Goal: Task Accomplishment & Management: Use online tool/utility

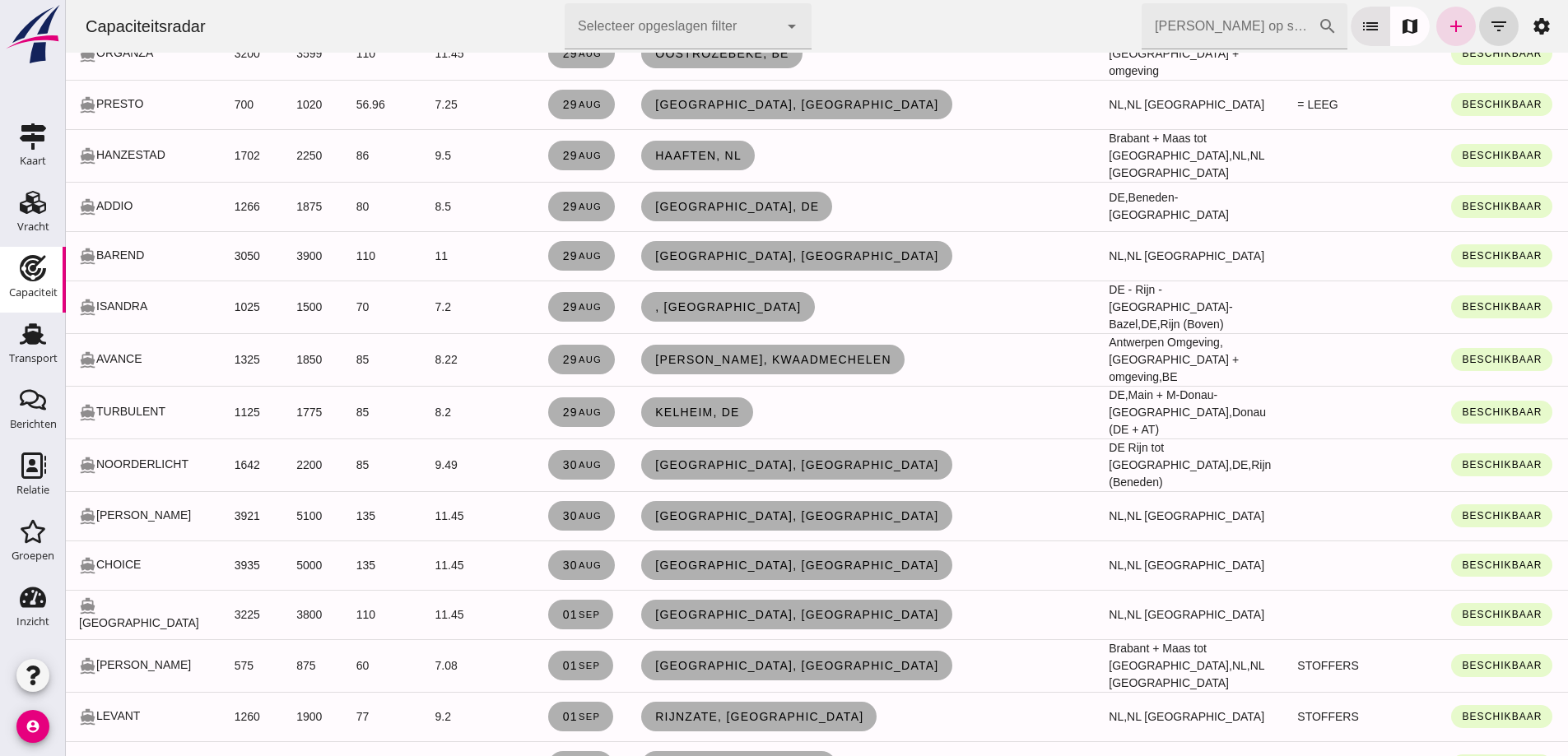
scroll to position [2181, 0]
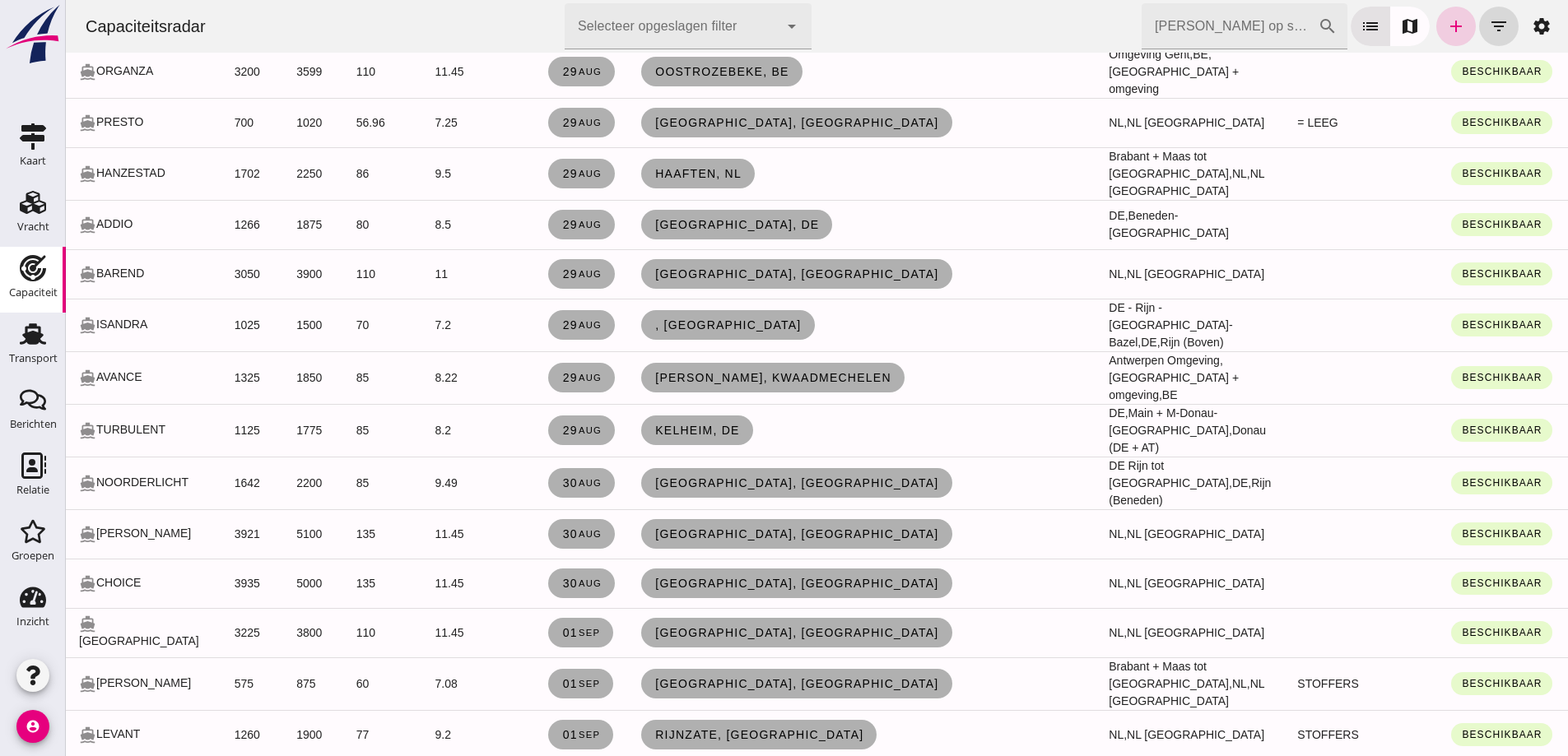
click at [1452, 30] on icon "add" at bounding box center [1455, 26] width 20 height 20
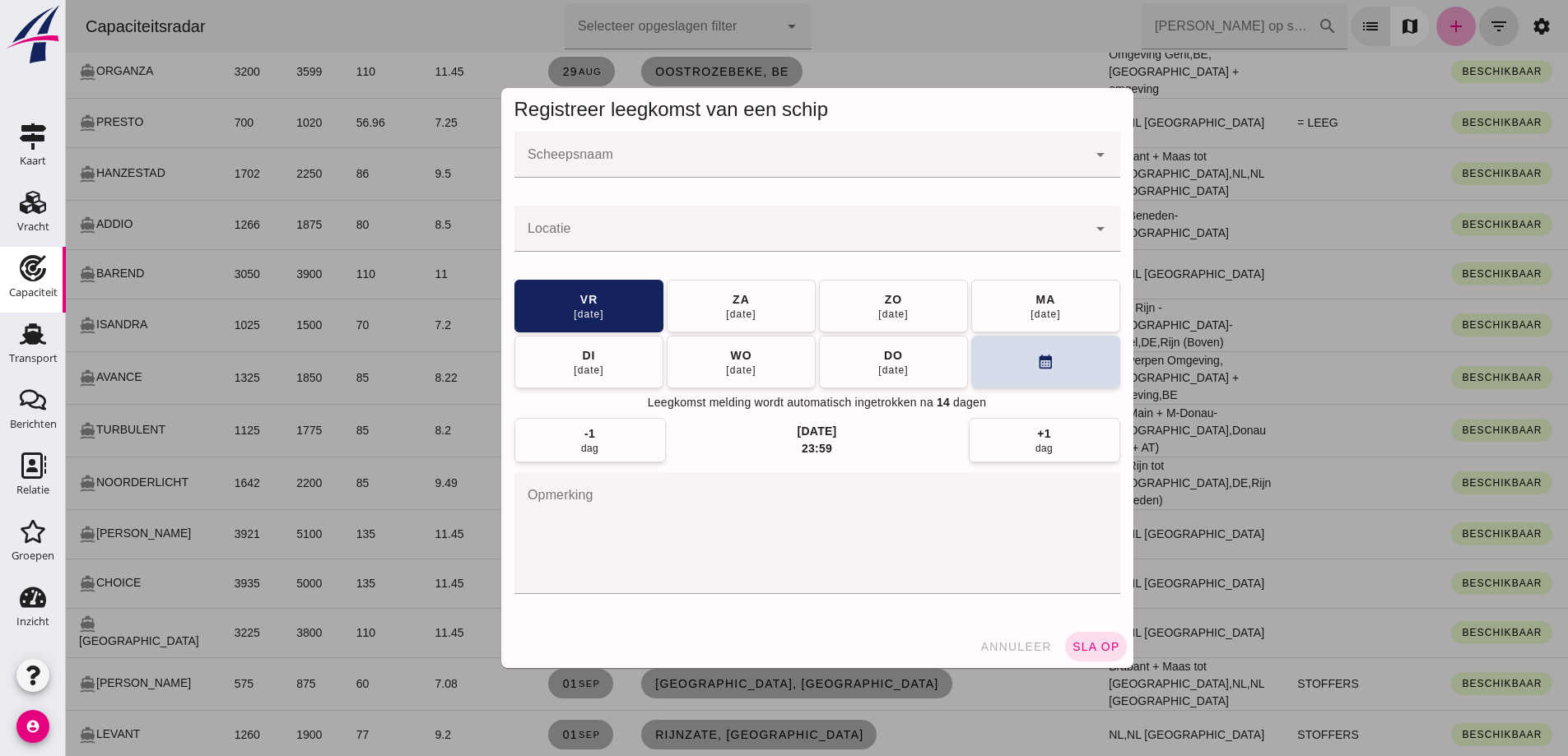
scroll to position [0, 0]
click at [757, 156] on input "Scheepsnaam" at bounding box center [800, 163] width 572 height 20
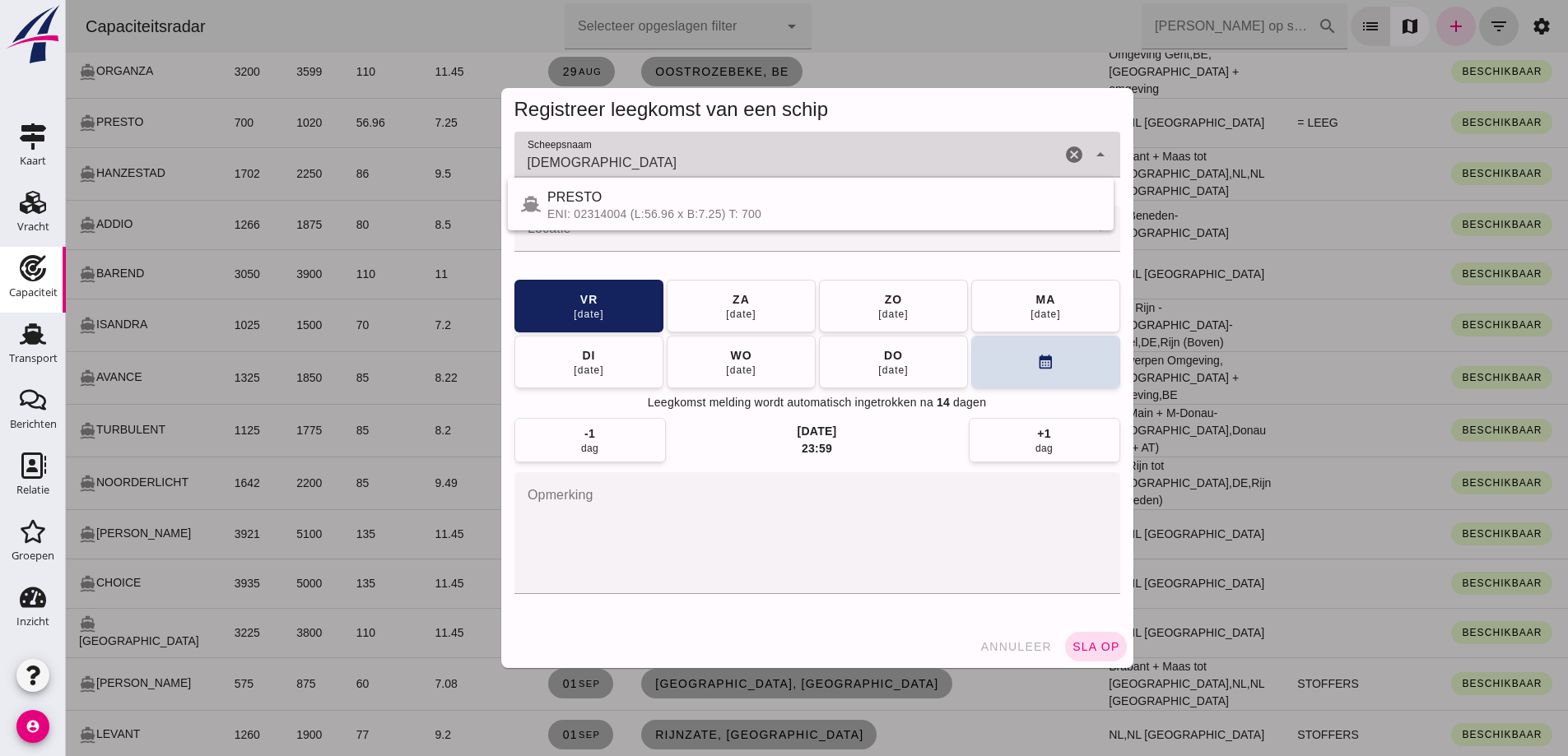
type input "[DEMOGRAPHIC_DATA]"
click at [994, 649] on span "annuleer" at bounding box center [1015, 646] width 73 height 13
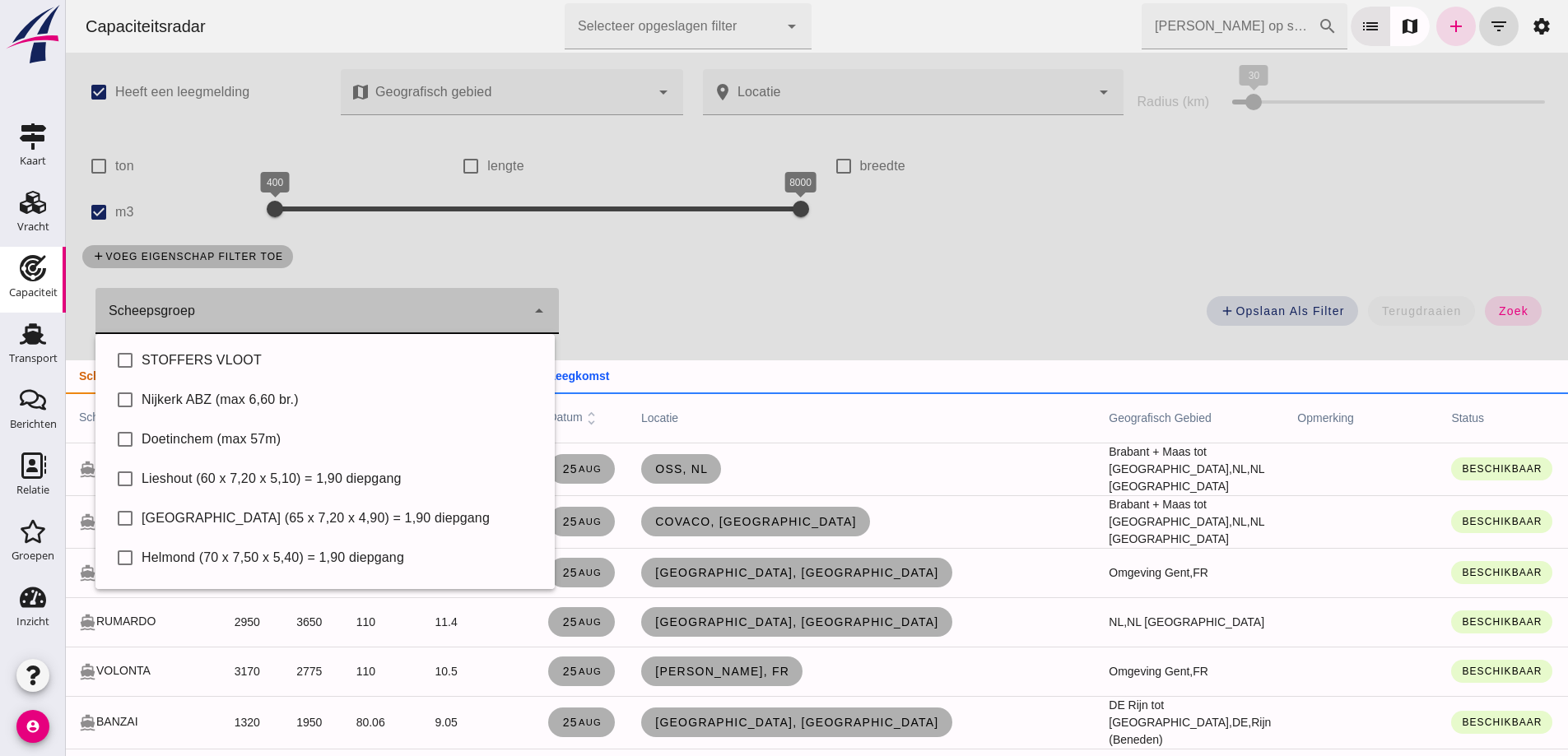
click at [247, 309] on div at bounding box center [310, 311] width 430 height 46
click at [443, 282] on div "Scheepsgroep Scheepsgroep cancel arrow_drop_down" at bounding box center [321, 316] width 496 height 76
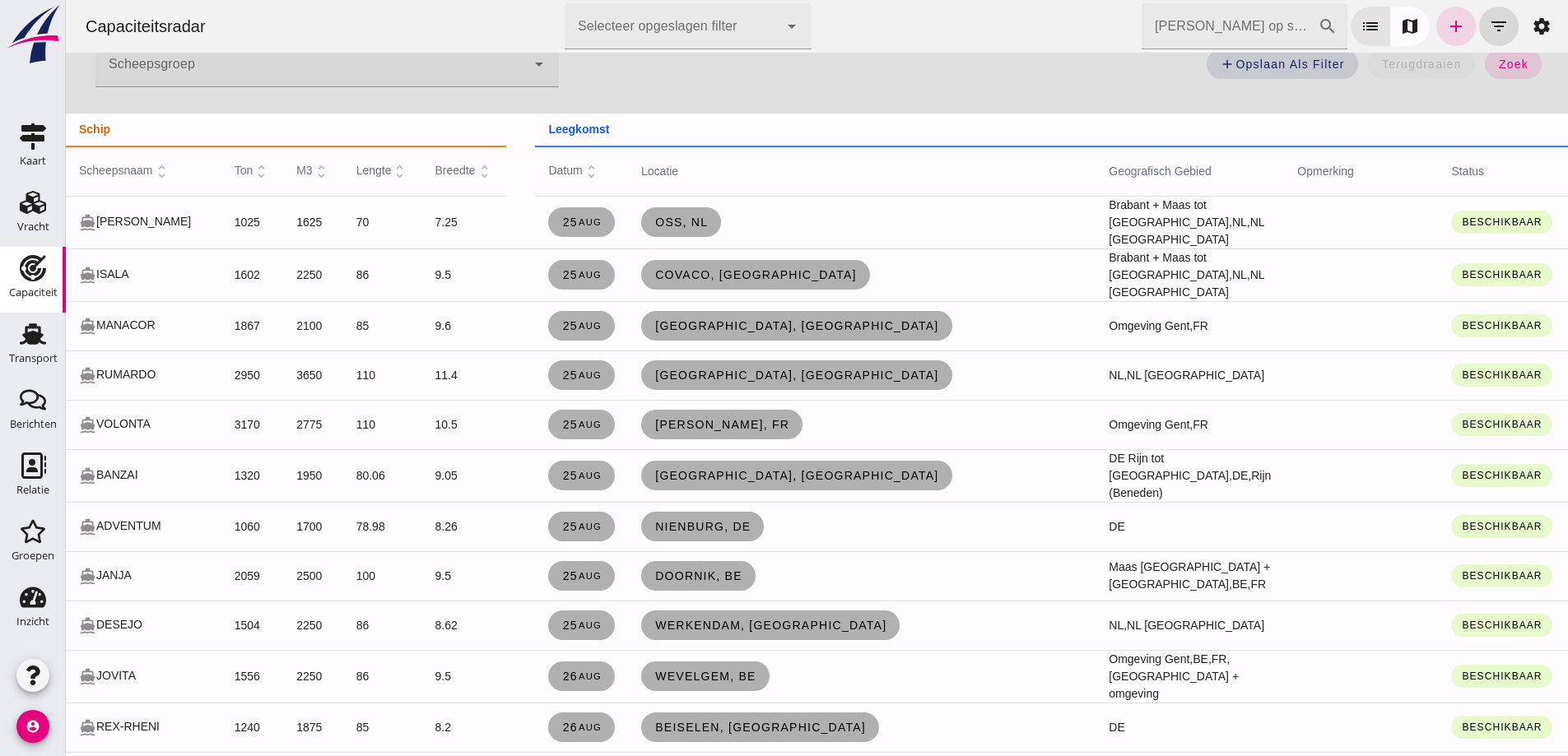
scroll to position [82, 0]
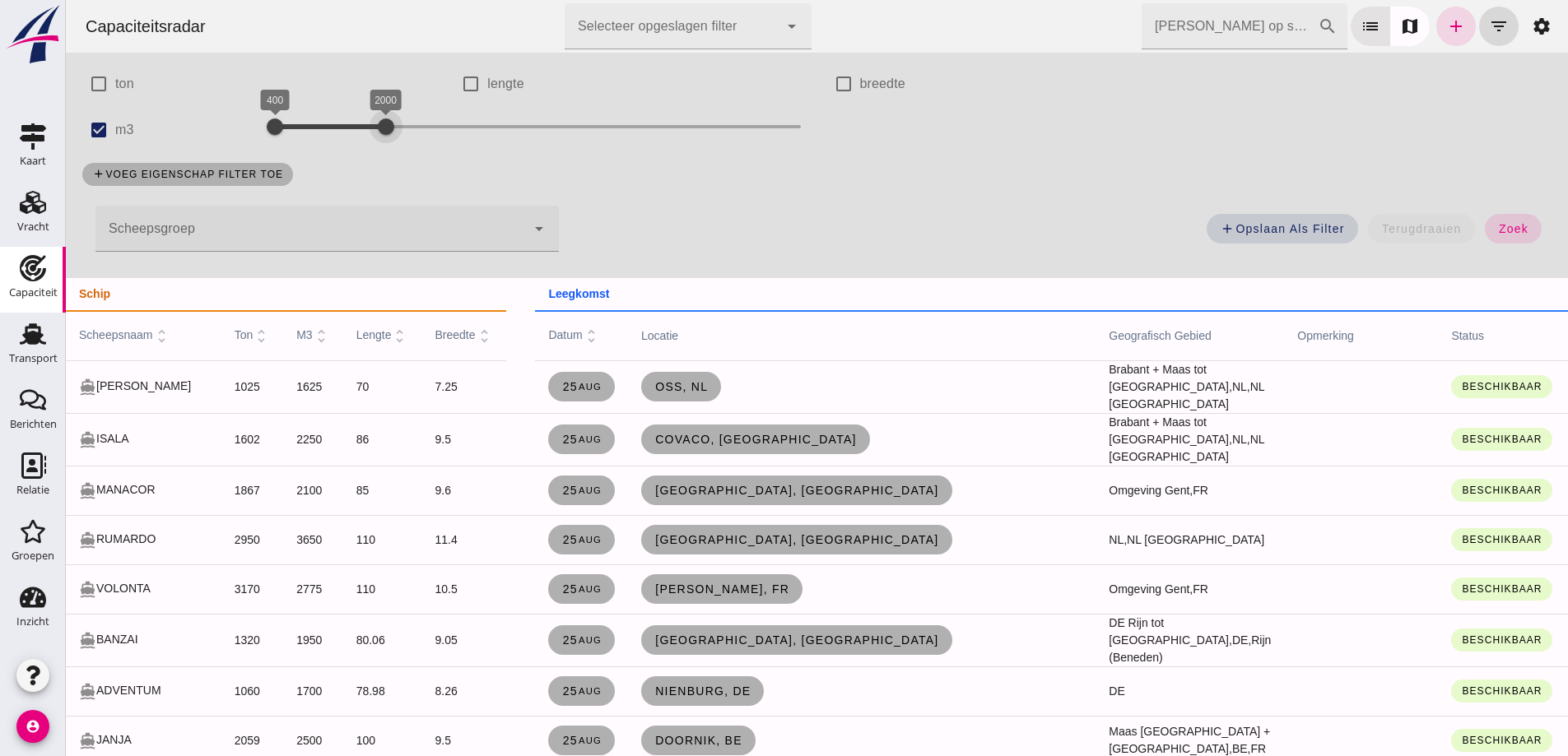
drag, startPoint x: 794, startPoint y: 123, endPoint x: 386, endPoint y: 155, distance: 409.3
click at [386, 155] on div "check_box Heeft een leegmelding map Geografisch gebied Geografisch gebied cance…" at bounding box center [816, 124] width 1502 height 308
click at [196, 220] on div at bounding box center [310, 228] width 430 height 46
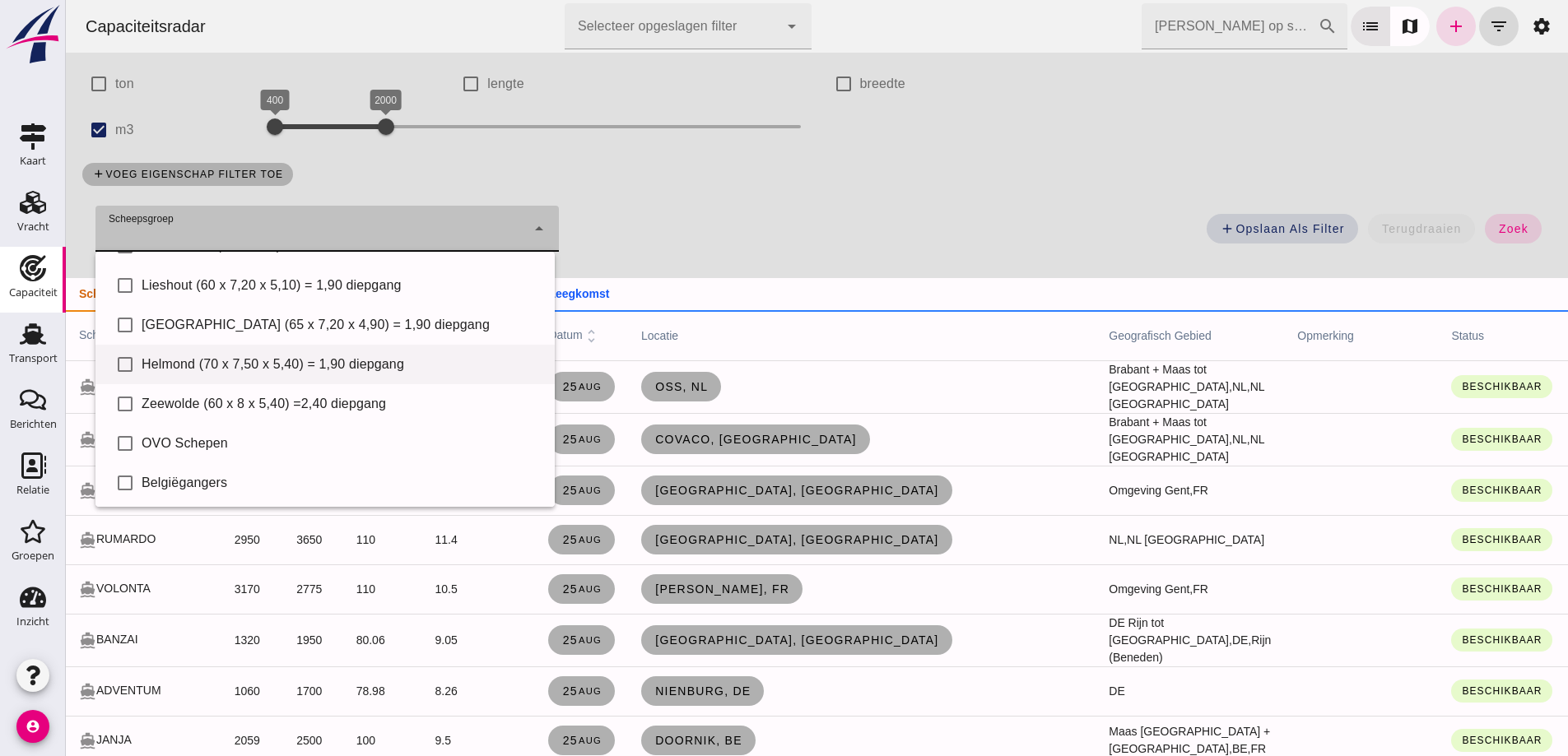
scroll to position [114, 0]
click at [201, 484] on div "Belgiëgangers" at bounding box center [342, 481] width 400 height 20
type input "Belgiëgangers"
checkbox input "true"
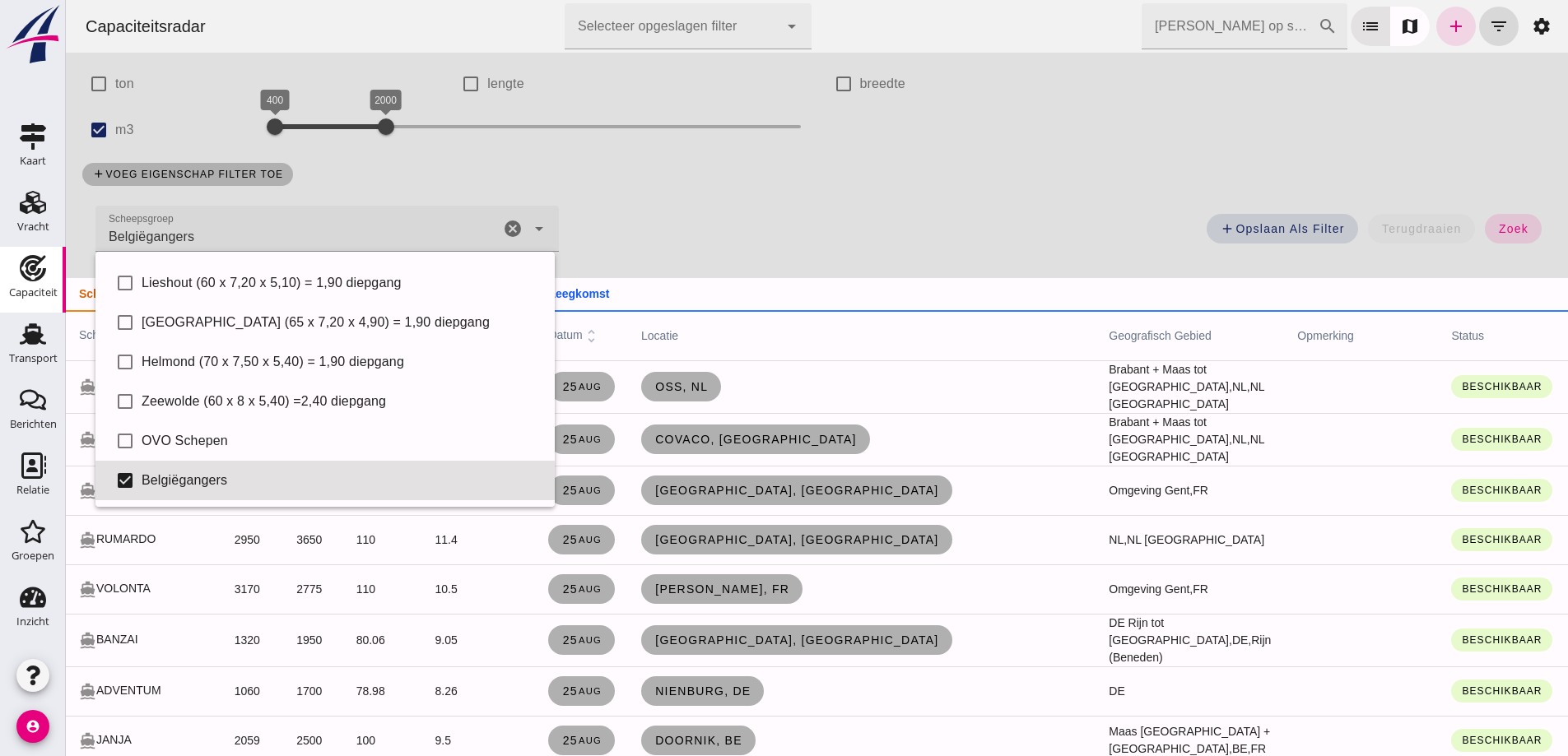
click at [864, 246] on div "add Opslaan als filter terugdraaien zoek" at bounding box center [1065, 233] width 992 height 59
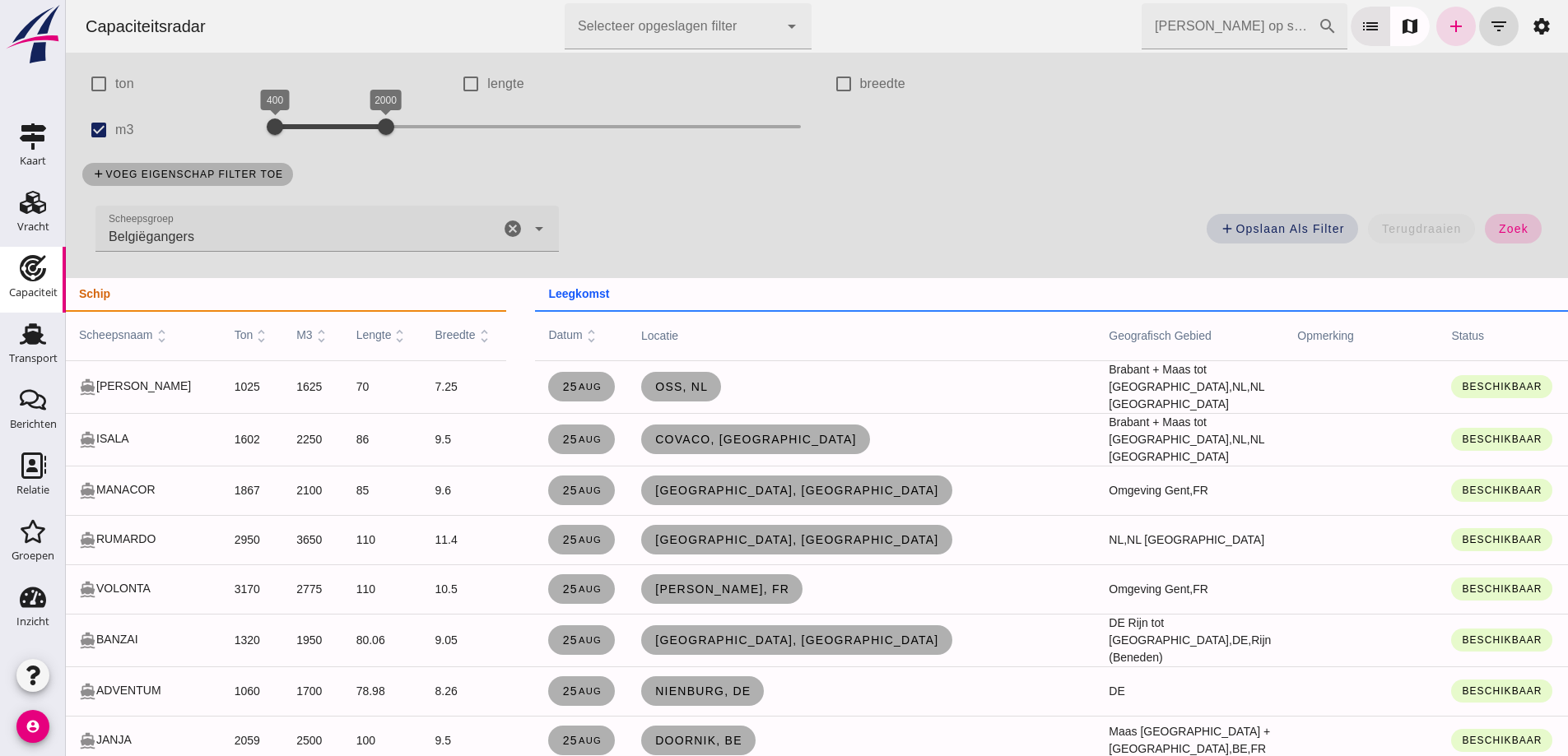
click at [1523, 241] on div "add Opslaan als filter terugdraaien zoek" at bounding box center [1065, 233] width 992 height 59
click at [1516, 246] on div "add Opslaan als filter terugdraaien zoek" at bounding box center [1065, 233] width 992 height 59
drag, startPoint x: 1511, startPoint y: 234, endPoint x: 558, endPoint y: 140, distance: 957.6
click at [1510, 233] on span "zoek" at bounding box center [1513, 228] width 31 height 13
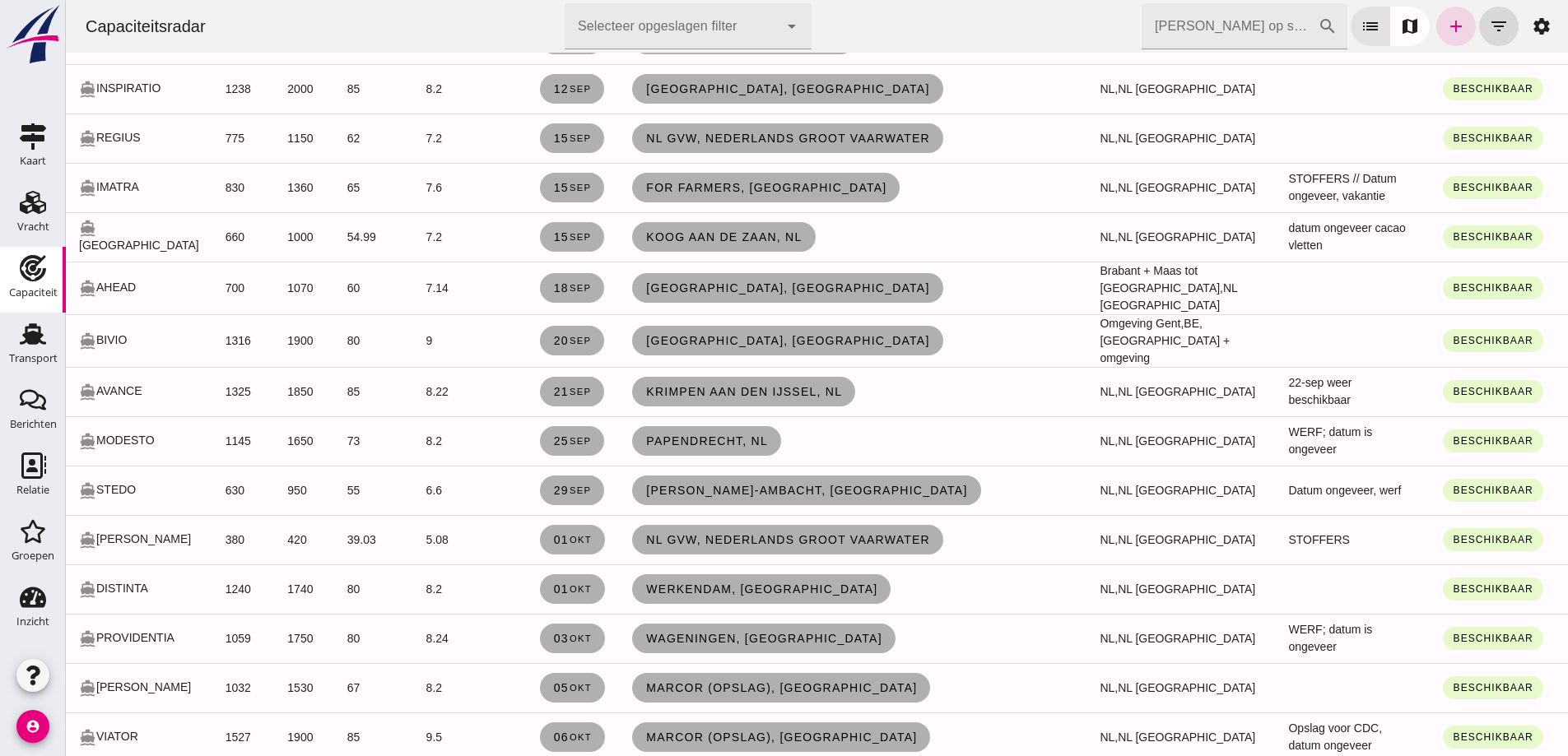
scroll to position [4279, 0]
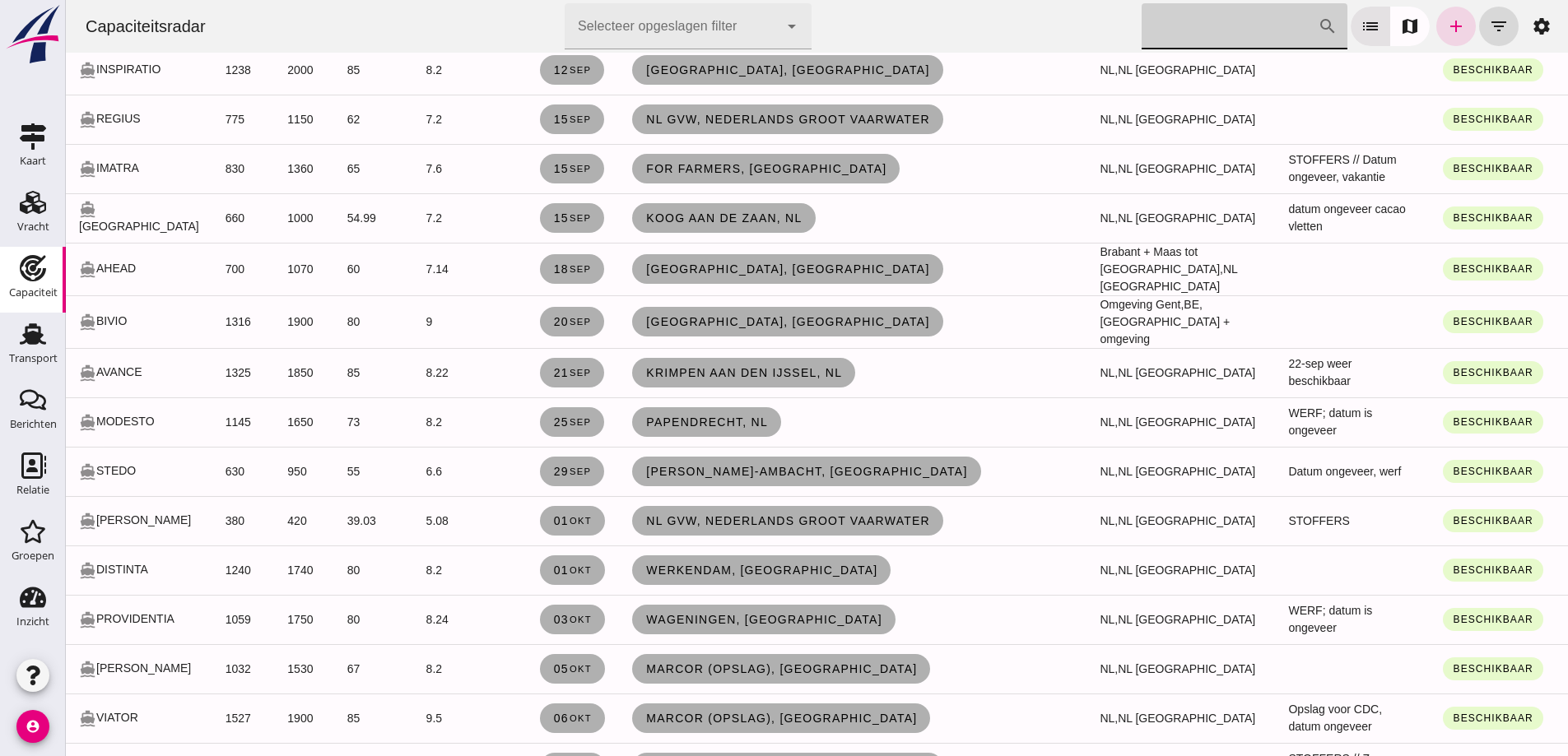
click at [1247, 45] on input "[PERSON_NAME] op scheepsnaam" at bounding box center [1229, 26] width 176 height 46
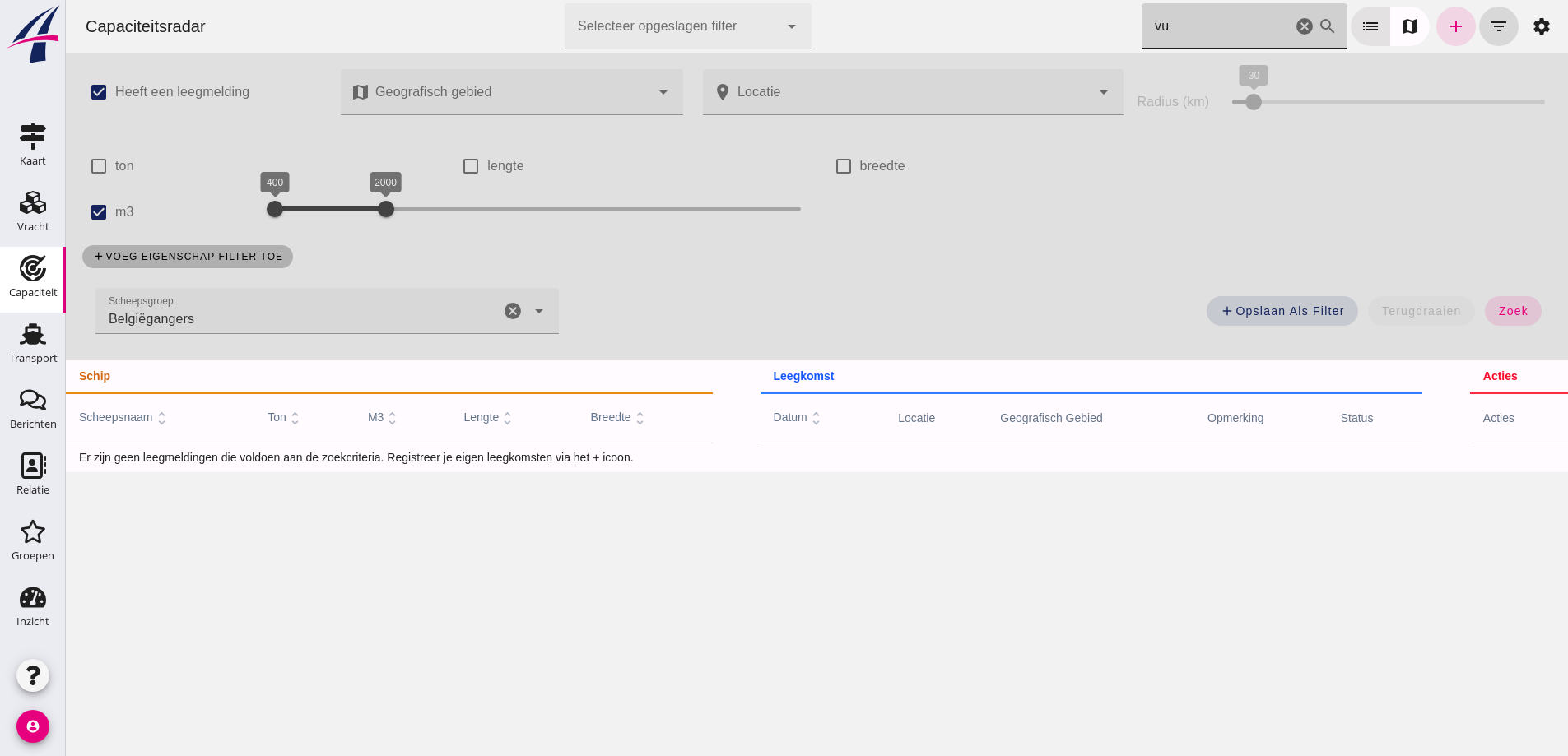
scroll to position [0, 0]
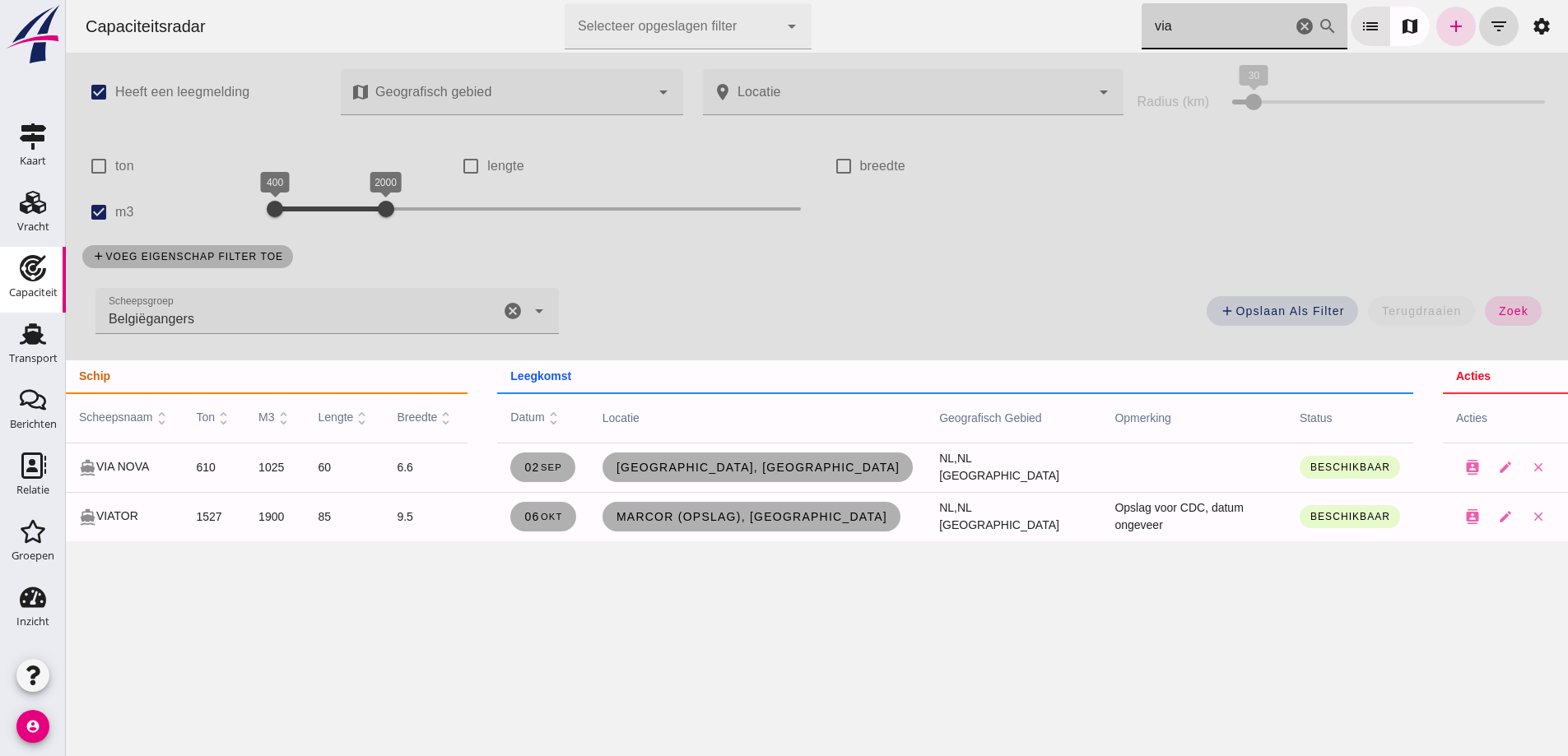
type input "via"
click at [467, 482] on td "6.6" at bounding box center [426, 468] width 84 height 49
click at [551, 475] on link "[DATE]" at bounding box center [543, 468] width 65 height 30
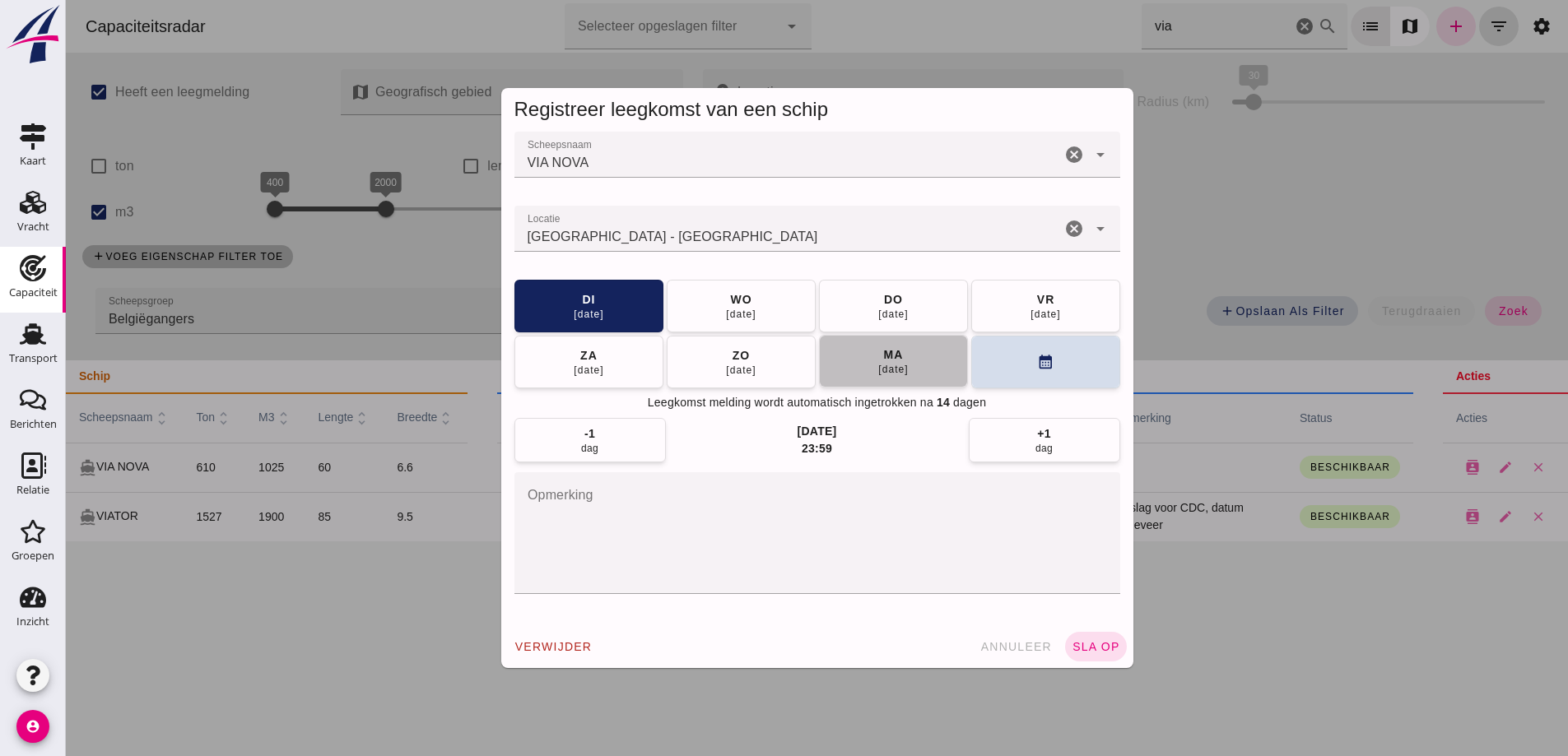
click at [882, 368] on div "[DATE]" at bounding box center [893, 369] width 31 height 13
click at [696, 239] on input "Locatie" at bounding box center [787, 237] width 546 height 20
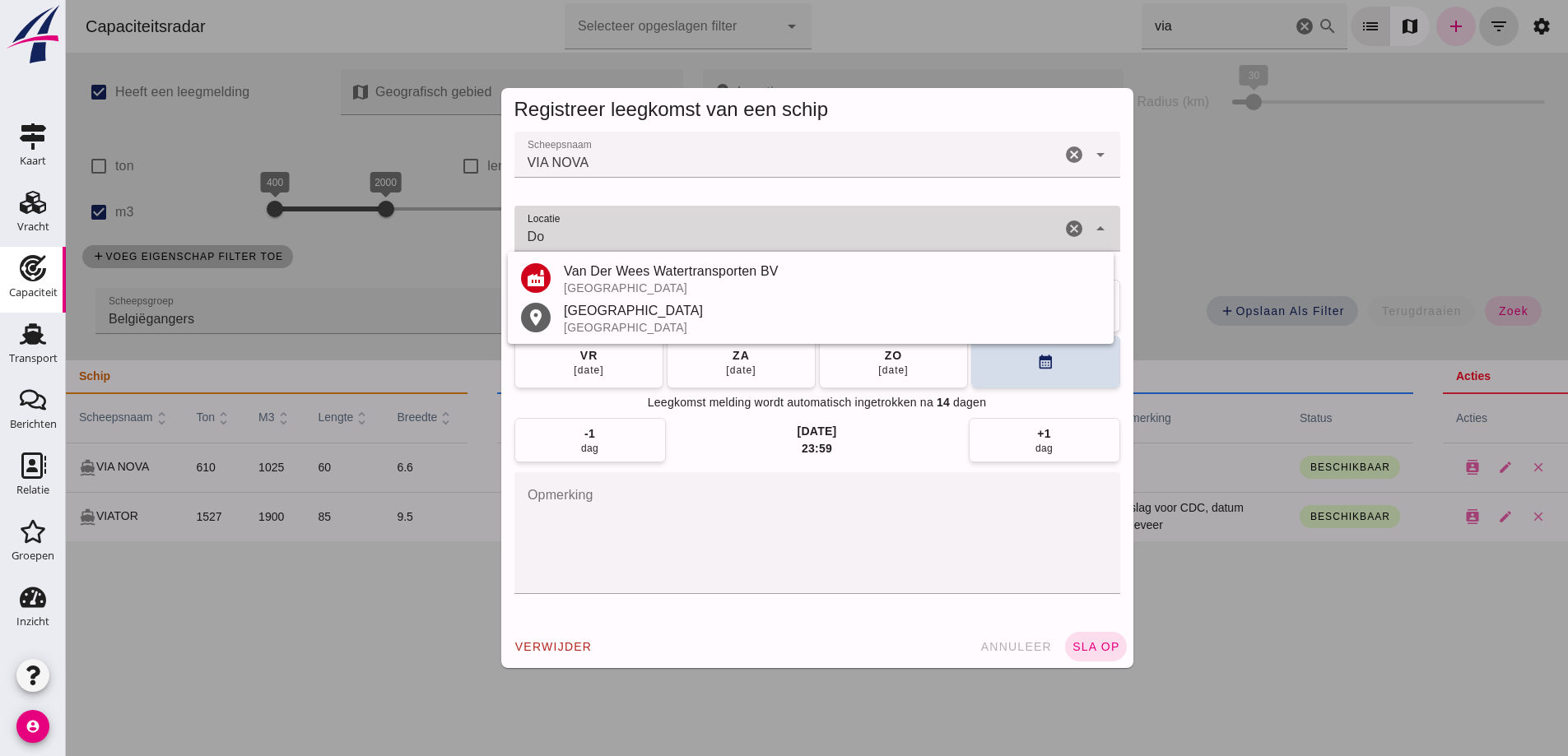
type input "D"
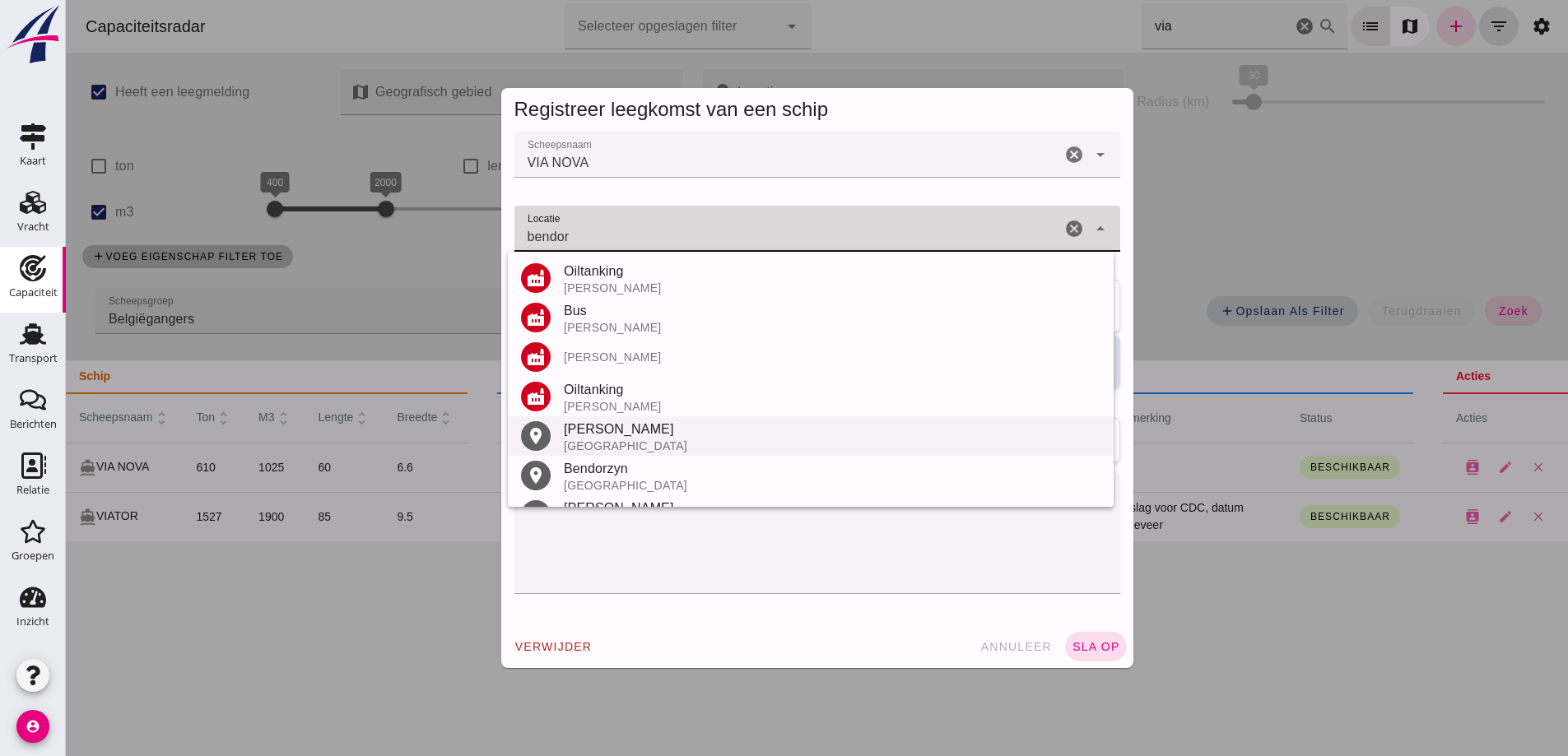
click at [611, 434] on div "[PERSON_NAME]" at bounding box center [832, 429] width 537 height 20
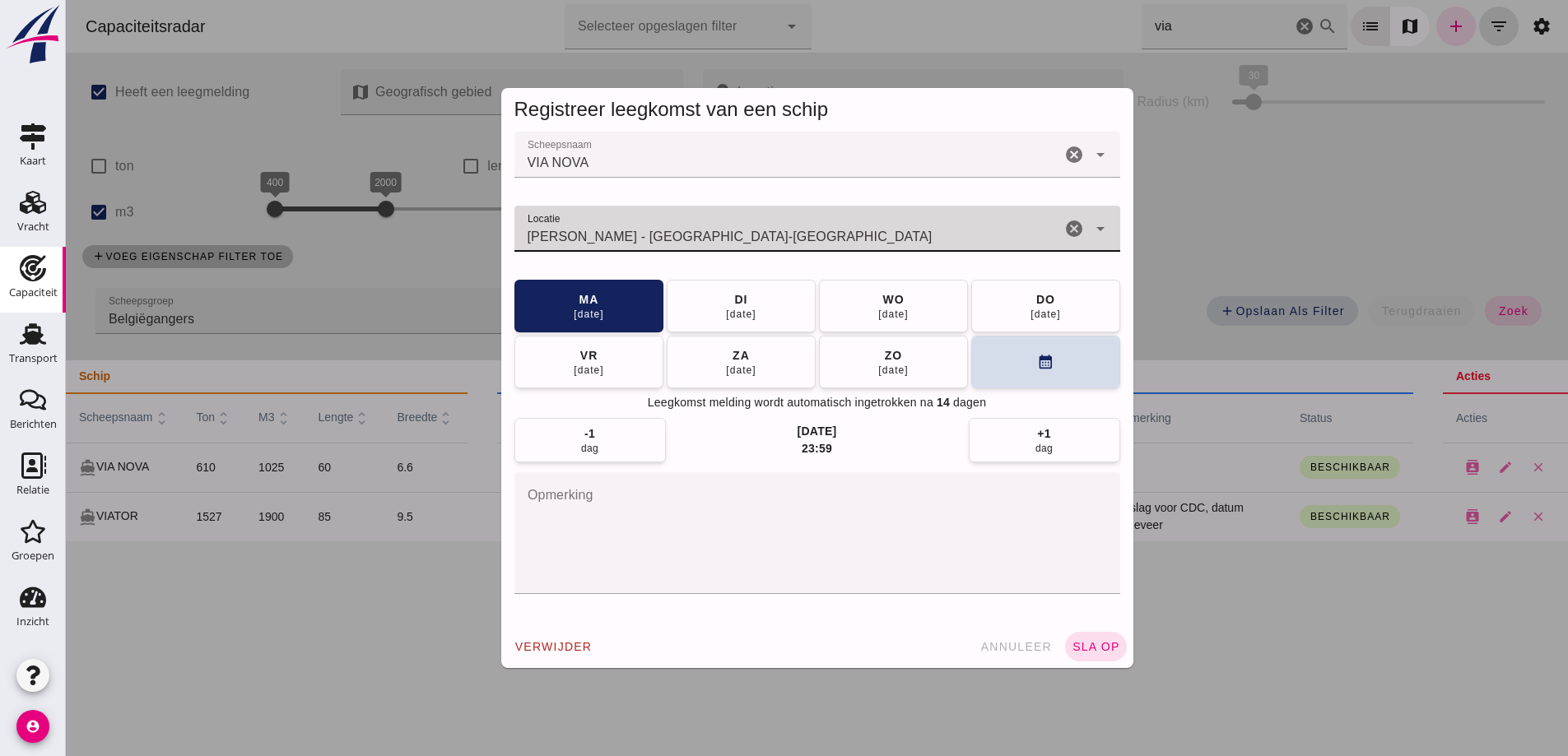
type input "[PERSON_NAME] - [GEOGRAPHIC_DATA]-[GEOGRAPHIC_DATA]"
click at [1093, 650] on span "sla op" at bounding box center [1096, 646] width 49 height 13
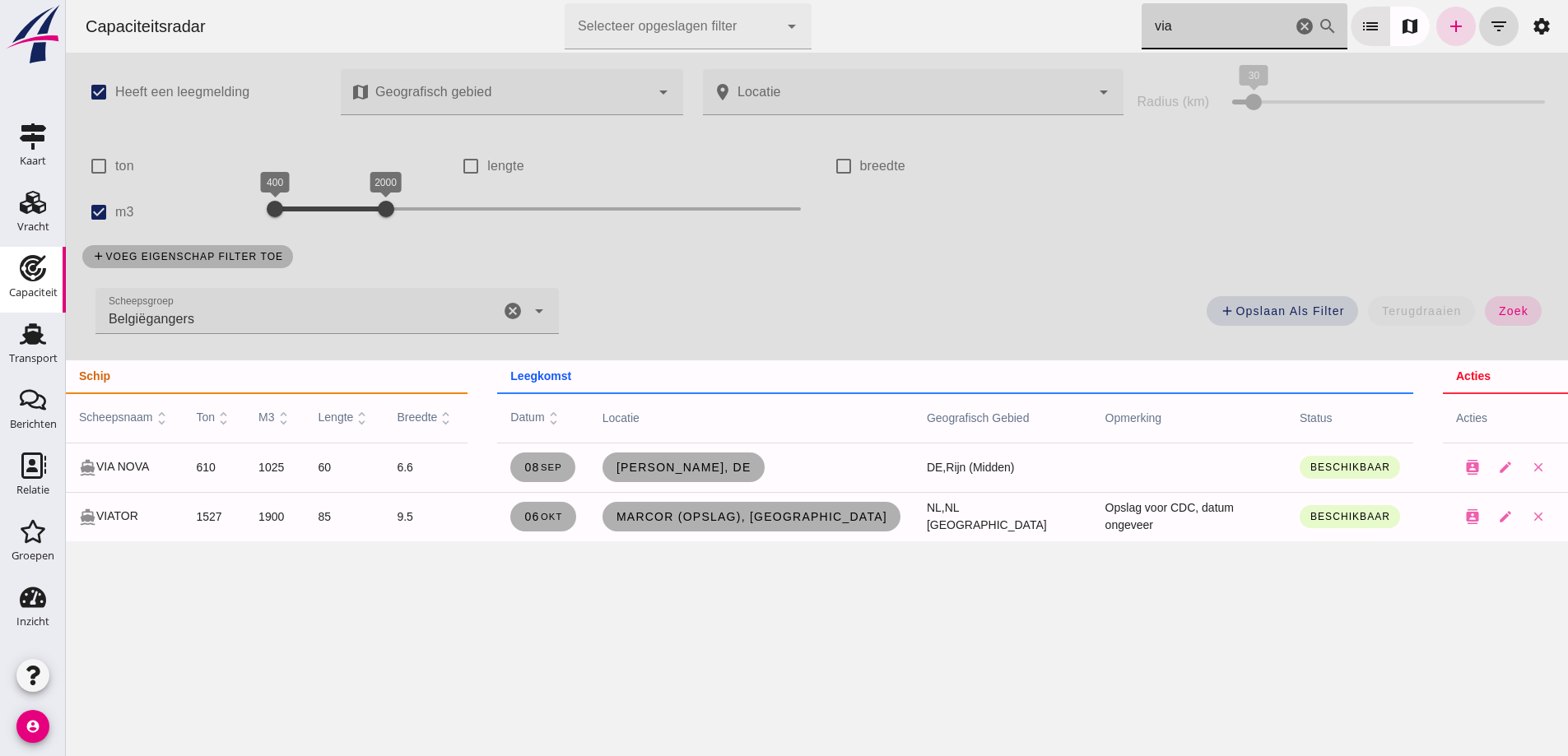
drag, startPoint x: 1223, startPoint y: 29, endPoint x: 1120, endPoint y: 37, distance: 103.3
click at [1120, 36] on div "Capaciteitsradar Selecteer opgeslagen filter Selecteer opgeslagen filter cancel…" at bounding box center [816, 26] width 1488 height 52
